Goal: Information Seeking & Learning: Find specific fact

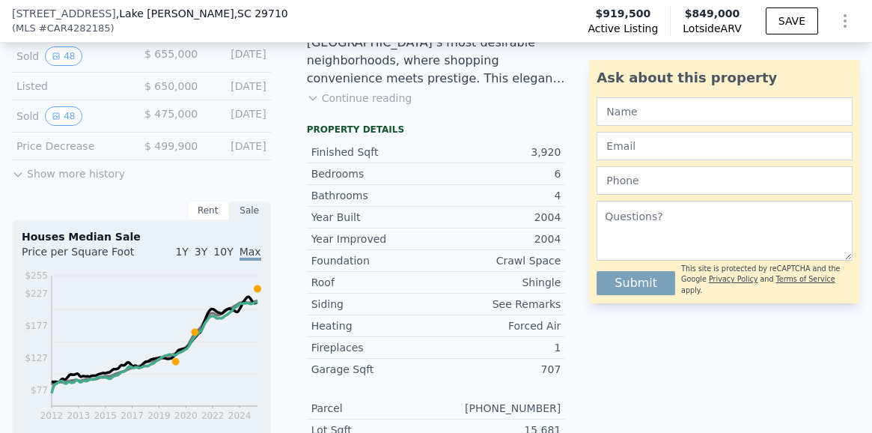
scroll to position [418, 0]
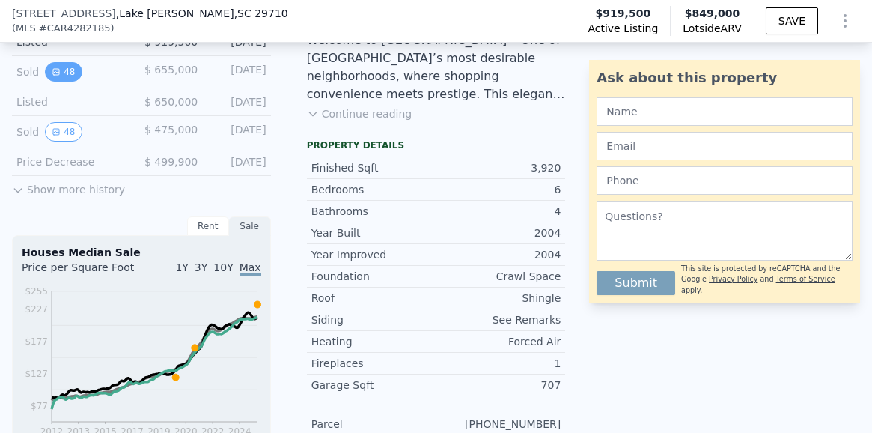
click at [58, 73] on icon "View historical data" at bounding box center [56, 71] width 9 height 9
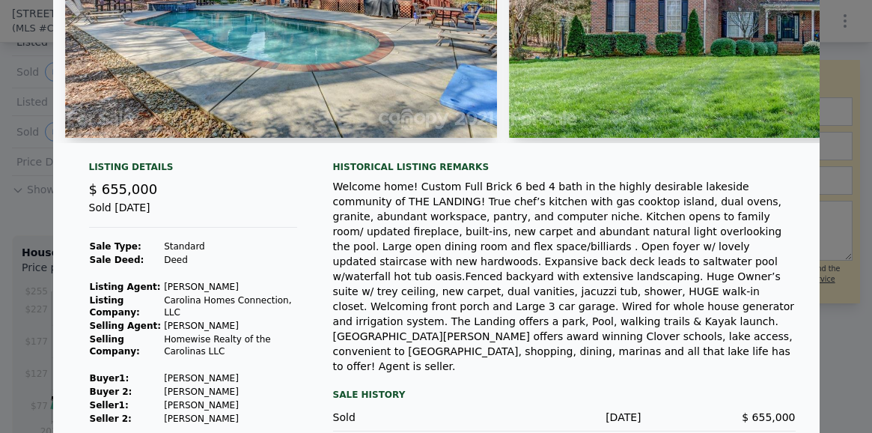
scroll to position [228, 0]
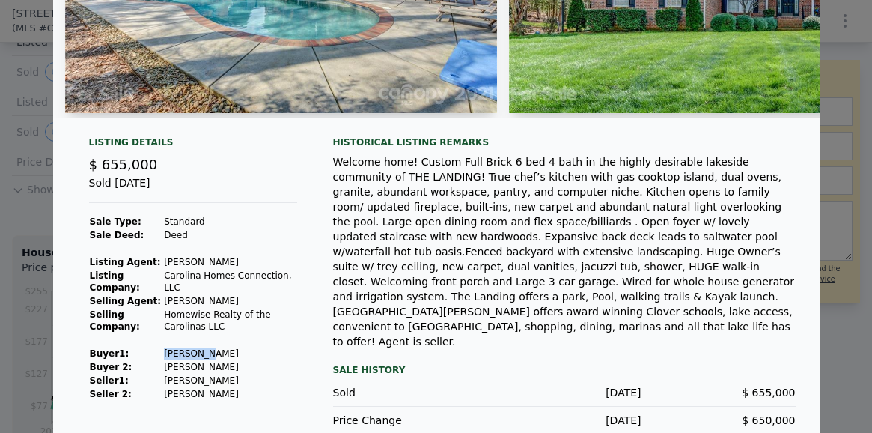
drag, startPoint x: 206, startPoint y: 357, endPoint x: 160, endPoint y: 356, distance: 45.7
click at [160, 356] on tr "Buyer 1 : Seaglione Joseph Robert" at bounding box center [193, 353] width 208 height 13
copy tr "Seaglione"
drag, startPoint x: 249, startPoint y: 372, endPoint x: 207, endPoint y: 372, distance: 41.9
click at [207, 372] on td "Seaglione Leigh Ann" at bounding box center [229, 366] width 133 height 13
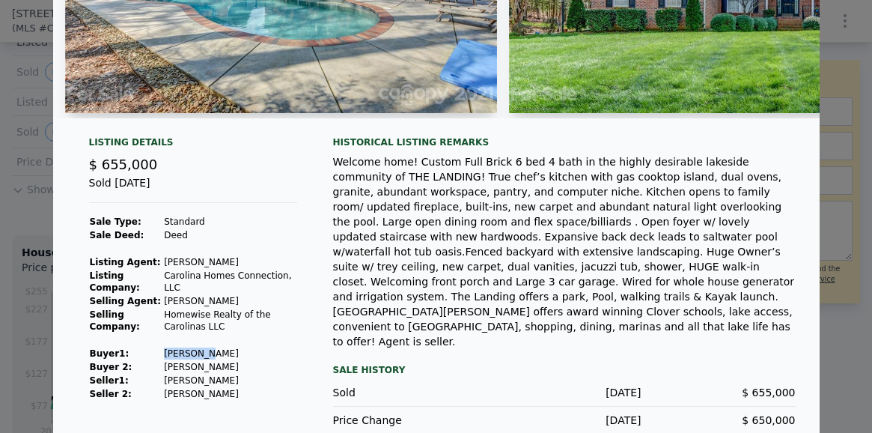
copy td "Leigh Ann"
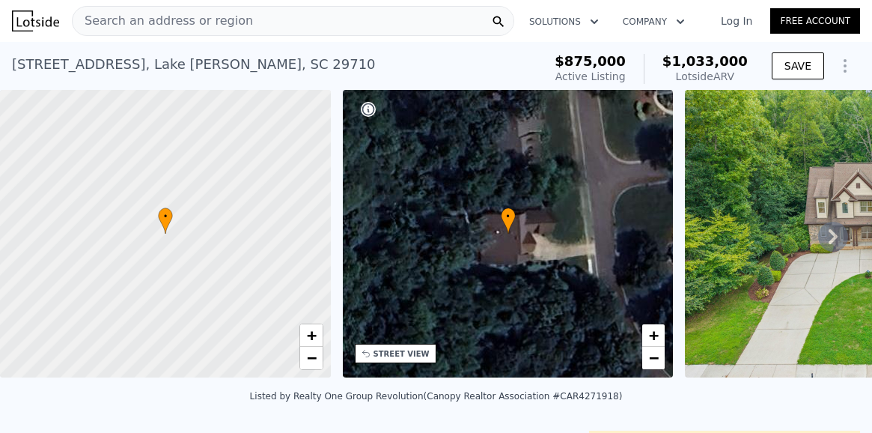
scroll to position [266, 0]
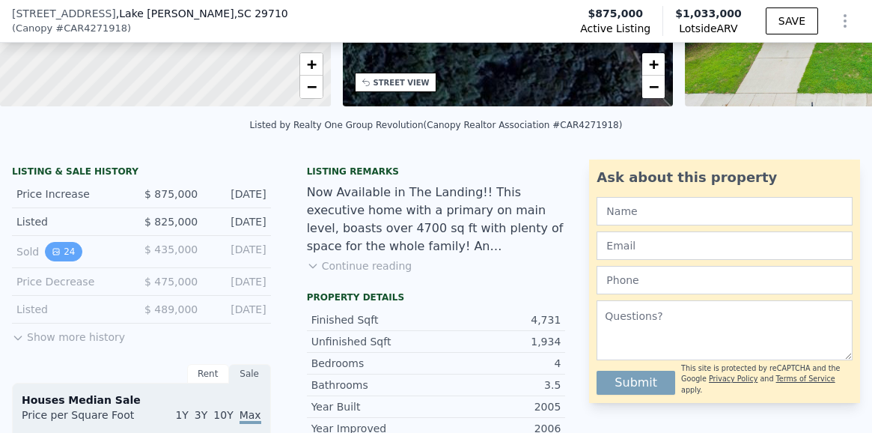
click at [58, 250] on icon "View historical data" at bounding box center [56, 252] width 6 height 6
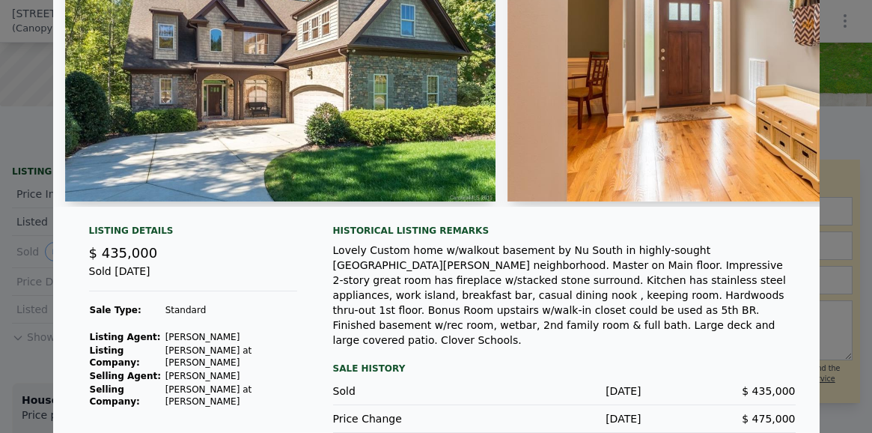
scroll to position [181, 0]
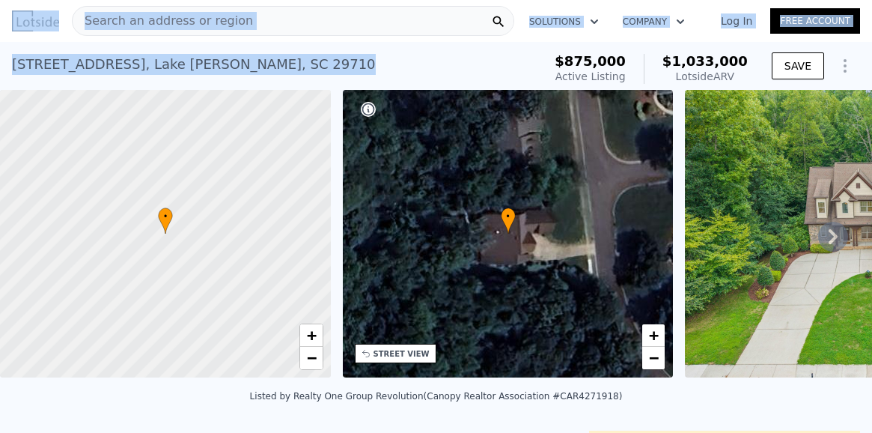
drag, startPoint x: 309, startPoint y: 70, endPoint x: -4, endPoint y: 70, distance: 313.6
click at [0, 70] on html "Search an address or region Solutions Company Open main menu Log In Free Accoun…" at bounding box center [436, 216] width 872 height 433
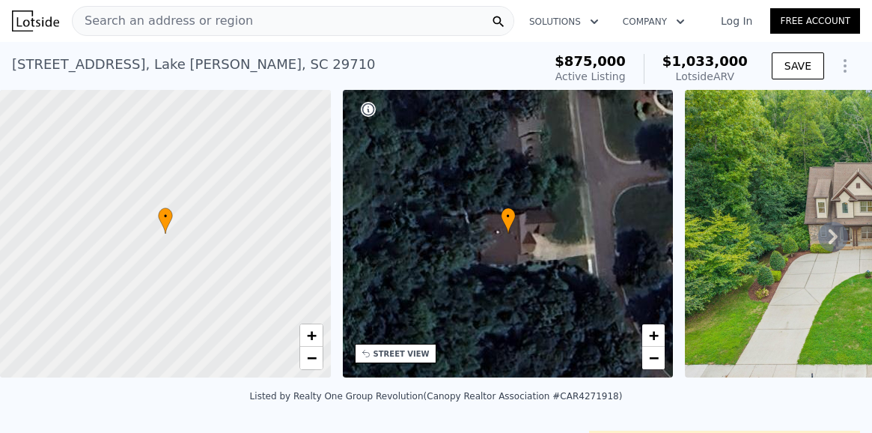
click at [290, 65] on div "[STREET_ADDRESS][PERSON_NAME]" at bounding box center [194, 64] width 364 height 21
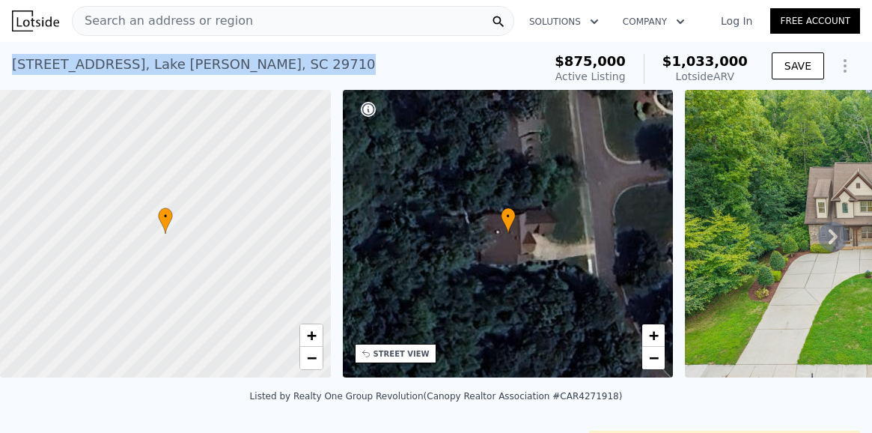
drag, startPoint x: 301, startPoint y: 65, endPoint x: 12, endPoint y: 64, distance: 288.9
click at [10, 64] on div "[STREET_ADDRESS][PERSON_NAME] Active at $875k (~ARV $1.033m ) $875,000 Active L…" at bounding box center [436, 66] width 872 height 48
copy div "[STREET_ADDRESS][PERSON_NAME]"
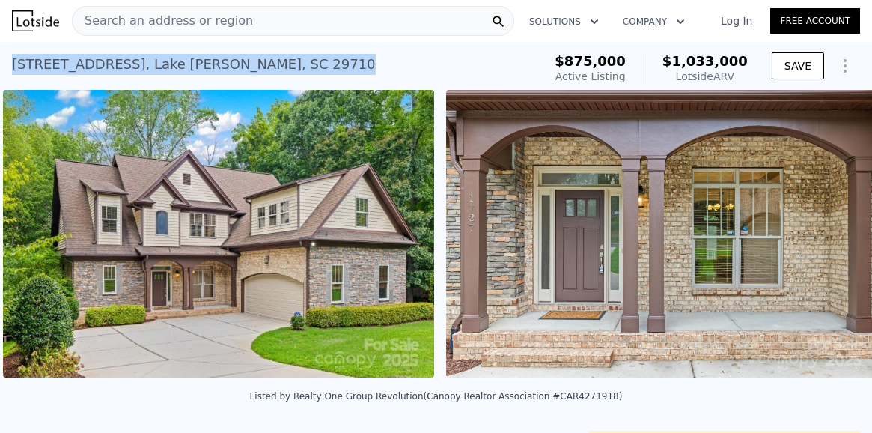
scroll to position [0, 1080]
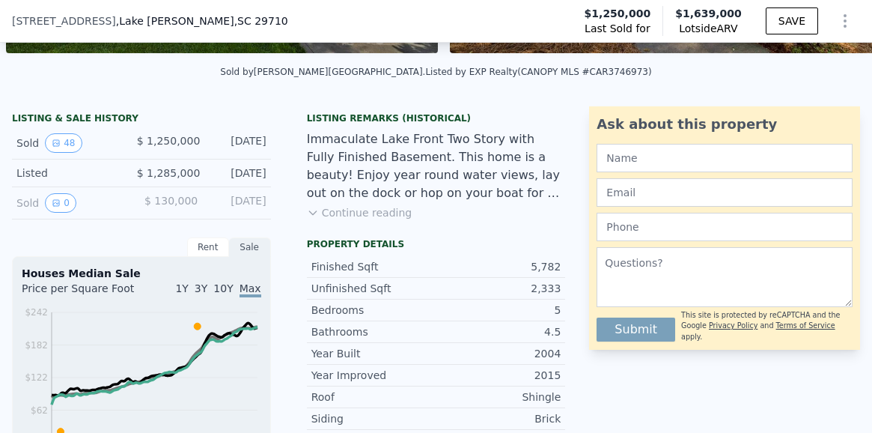
scroll to position [340, 0]
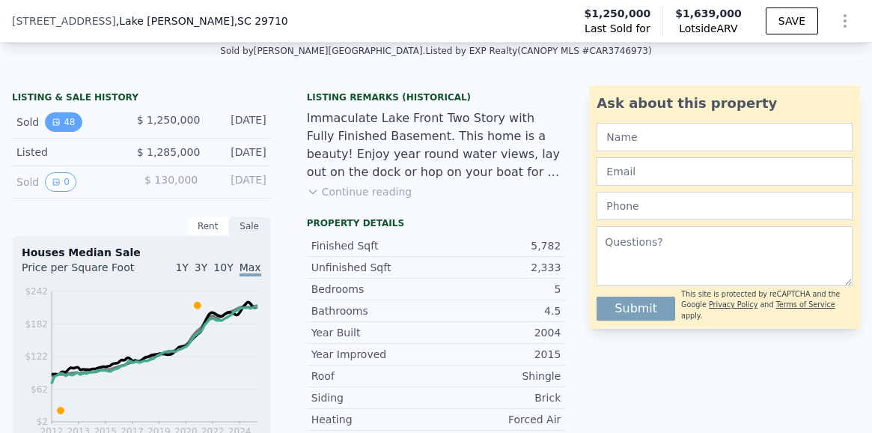
click at [60, 126] on button "48" at bounding box center [63, 121] width 37 height 19
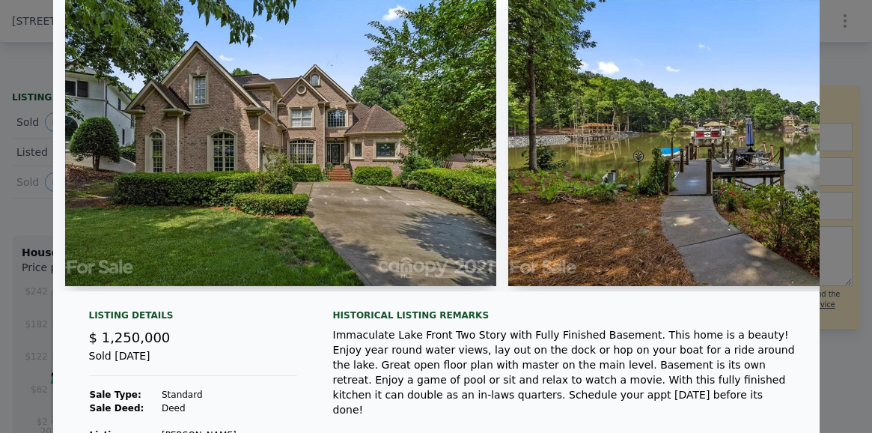
scroll to position [0, 0]
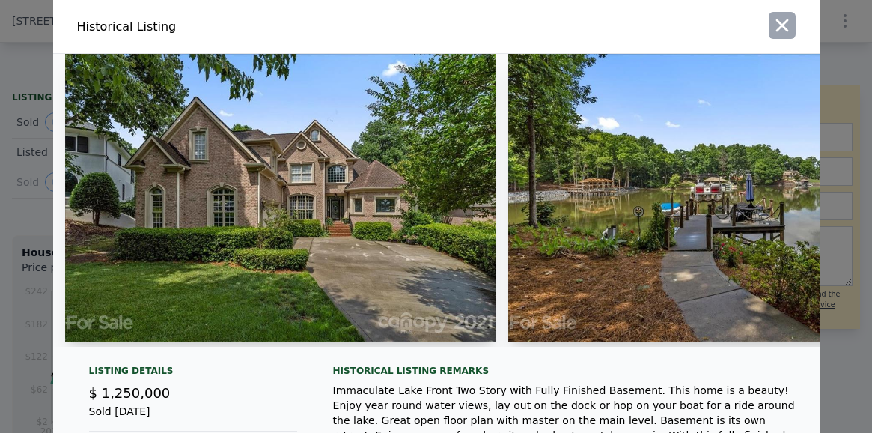
click at [779, 22] on icon "button" at bounding box center [782, 25] width 13 height 13
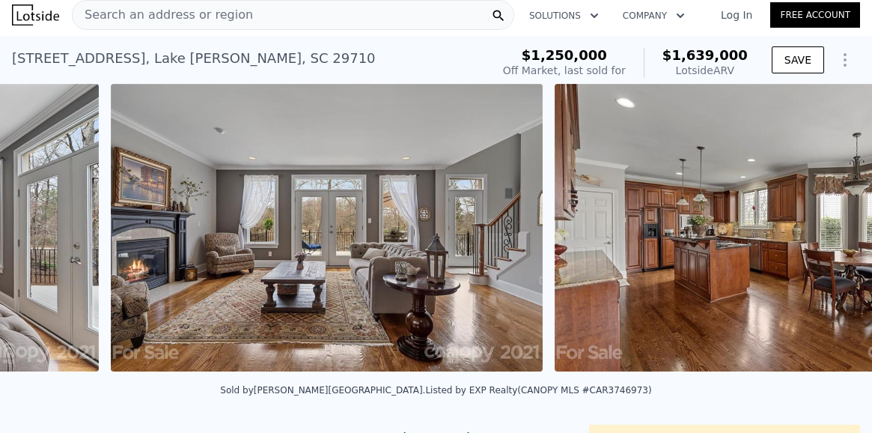
scroll to position [0, 10344]
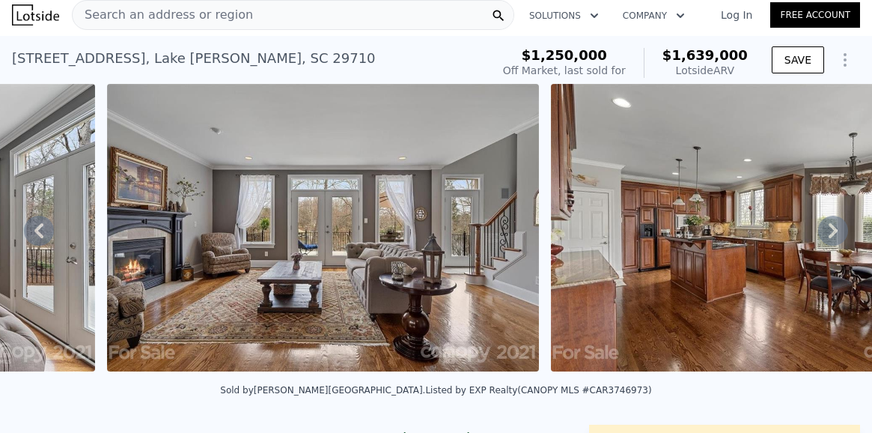
click at [837, 229] on icon at bounding box center [833, 230] width 9 height 15
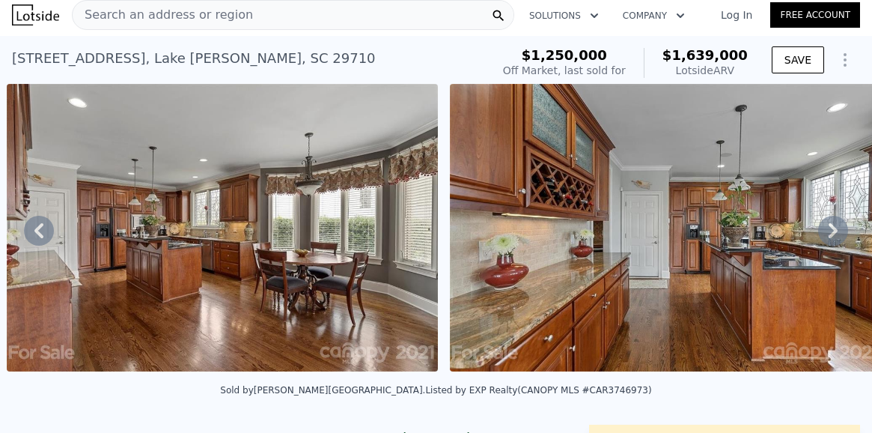
click at [837, 229] on icon at bounding box center [833, 230] width 9 height 15
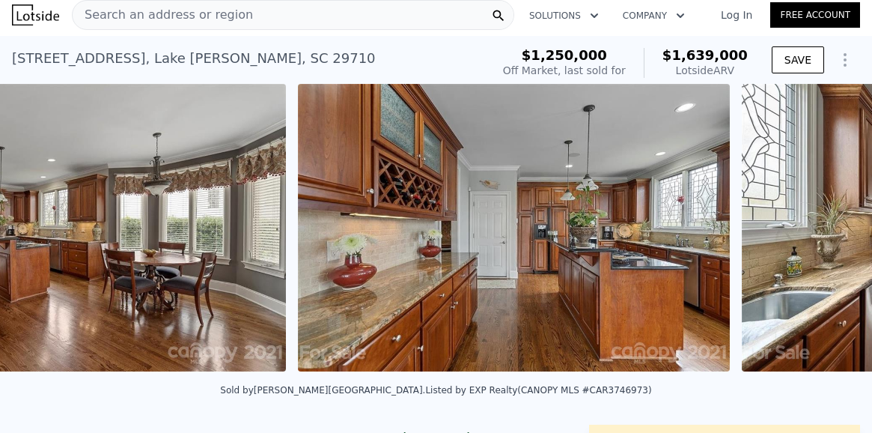
scroll to position [0, 11332]
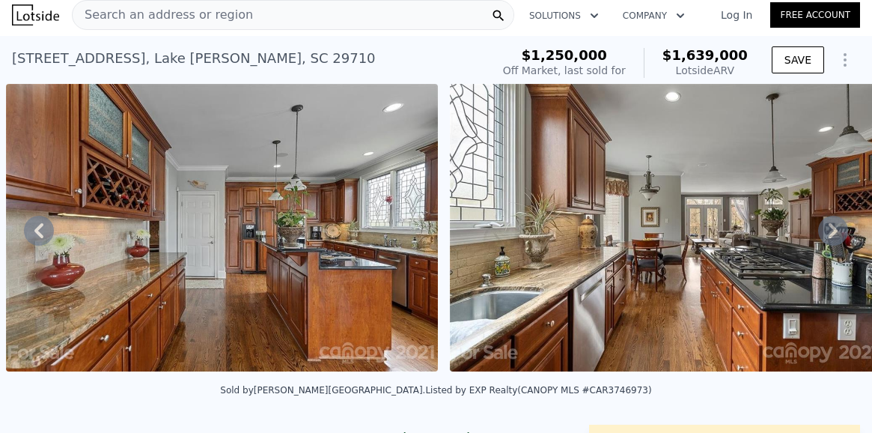
click at [838, 228] on icon at bounding box center [833, 231] width 30 height 30
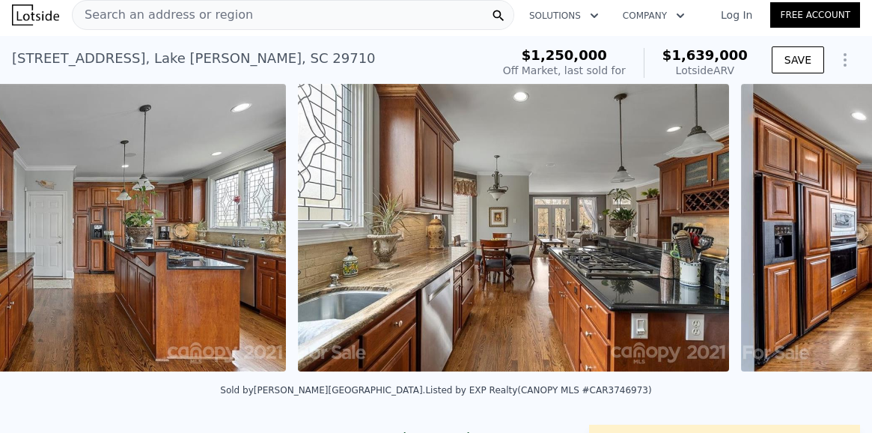
scroll to position [0, 11775]
